Goal: Navigation & Orientation: Find specific page/section

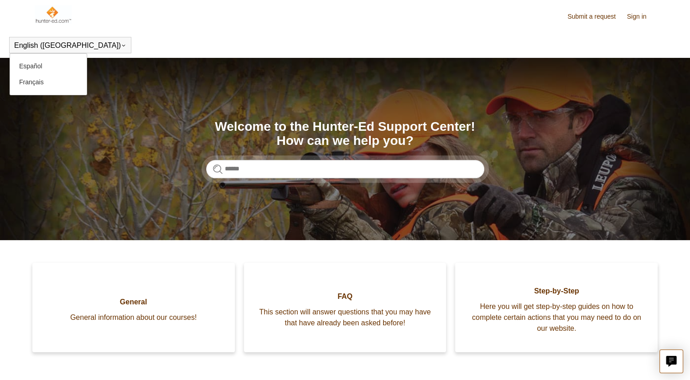
click at [47, 50] on div "English (US) Español Français" at bounding box center [70, 45] width 122 height 16
click at [34, 41] on button "English ([GEOGRAPHIC_DATA])" at bounding box center [70, 45] width 112 height 8
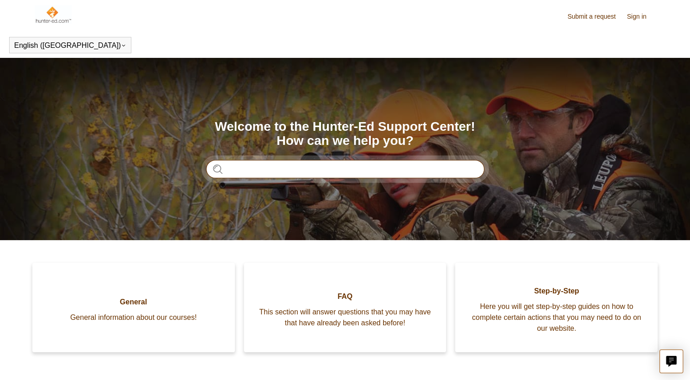
click at [289, 163] on input "Search" at bounding box center [345, 169] width 278 height 18
type input "******"
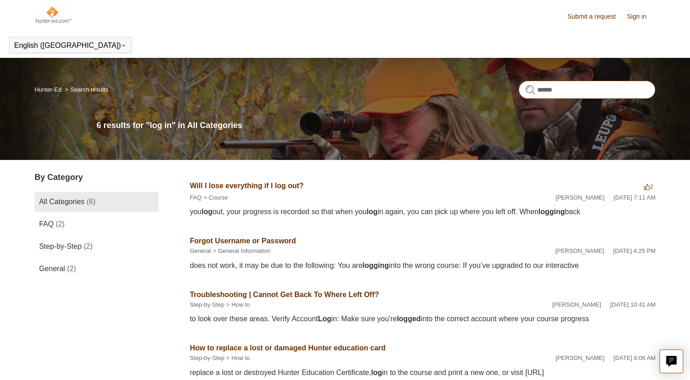
click at [642, 92] on input "******" at bounding box center [586, 90] width 137 height 18
click at [637, 21] on link "Sign in" at bounding box center [641, 17] width 29 height 10
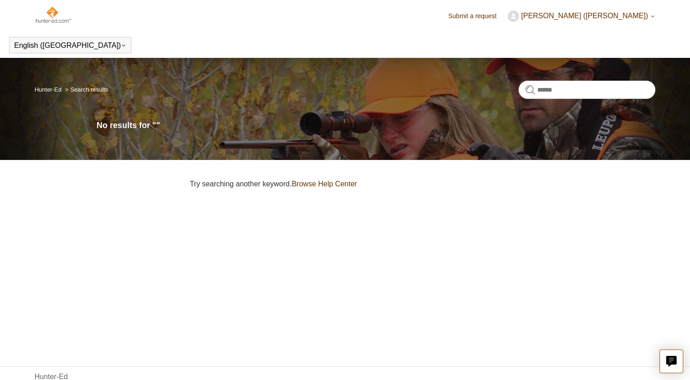
click at [565, 18] on span "[PERSON_NAME] ([PERSON_NAME])" at bounding box center [584, 16] width 127 height 8
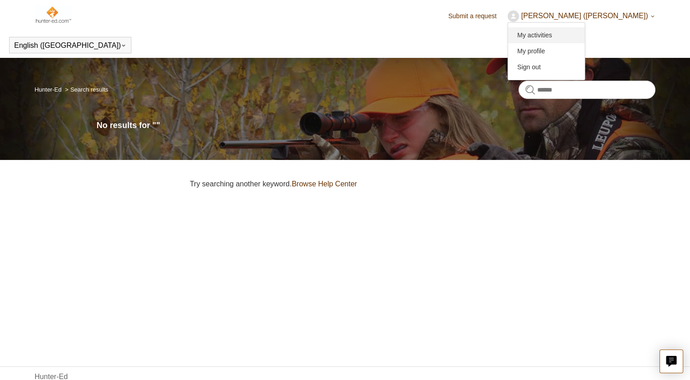
click at [551, 36] on link "My activities" at bounding box center [546, 35] width 77 height 16
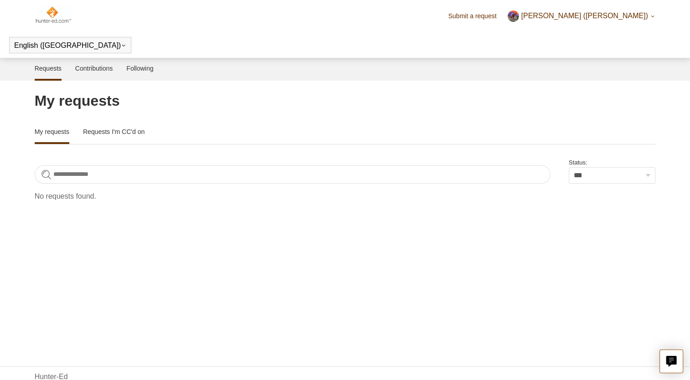
click at [577, 16] on span "[PERSON_NAME] ([PERSON_NAME])" at bounding box center [584, 16] width 127 height 8
click at [569, 51] on link "My profile" at bounding box center [546, 51] width 77 height 16
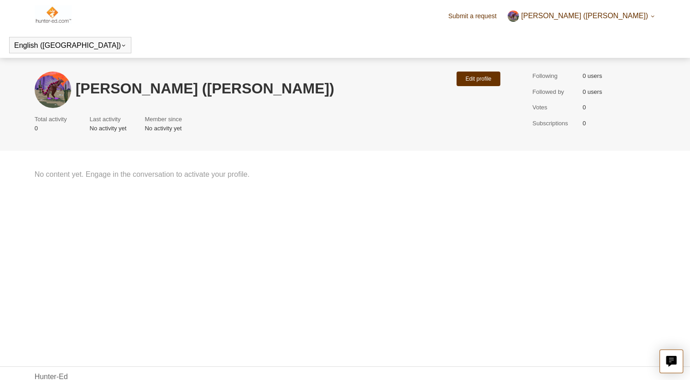
click at [585, 13] on span "[PERSON_NAME] ([PERSON_NAME])" at bounding box center [584, 16] width 127 height 8
click at [567, 33] on link "My activities" at bounding box center [546, 35] width 77 height 16
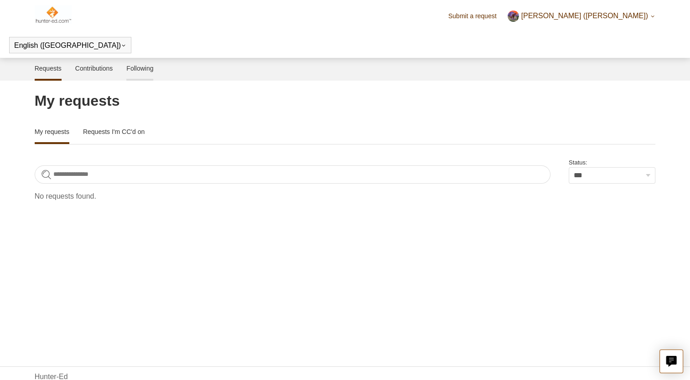
click at [142, 67] on link "Following" at bounding box center [139, 67] width 27 height 19
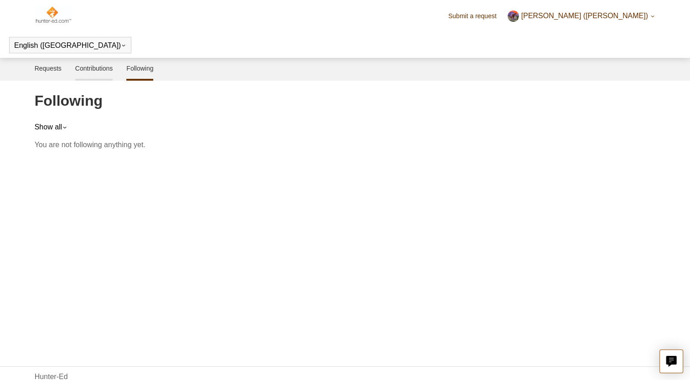
click at [106, 70] on link "Contributions" at bounding box center [94, 67] width 38 height 19
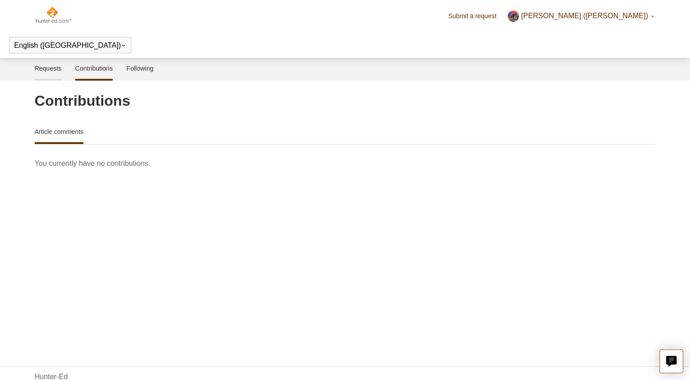
click at [50, 67] on link "Requests" at bounding box center [48, 67] width 27 height 19
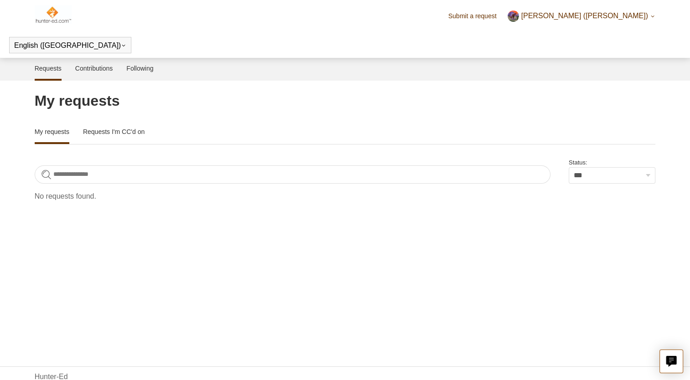
click at [617, 17] on span "[PERSON_NAME] ([PERSON_NAME])" at bounding box center [584, 16] width 127 height 8
